Goal: Check status

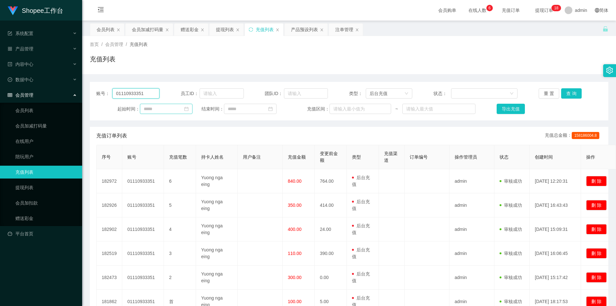
drag, startPoint x: 133, startPoint y: 92, endPoint x: 182, endPoint y: 108, distance: 51.9
click at [133, 92] on input "01110933351" at bounding box center [135, 93] width 47 height 10
paste input "1204025"
type input "01111204025"
click at [568, 92] on button "查 询" at bounding box center [572, 93] width 21 height 10
